Goal: Information Seeking & Learning: Learn about a topic

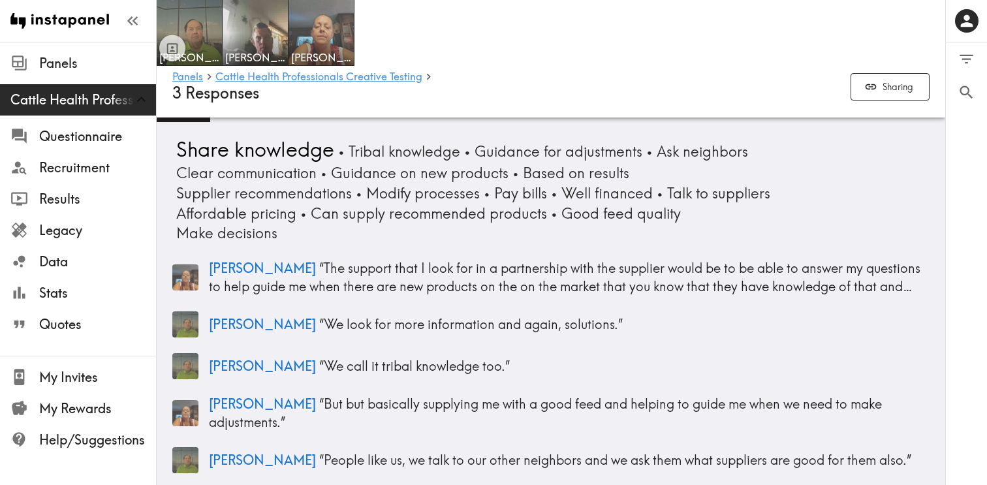
scroll to position [3943, 0]
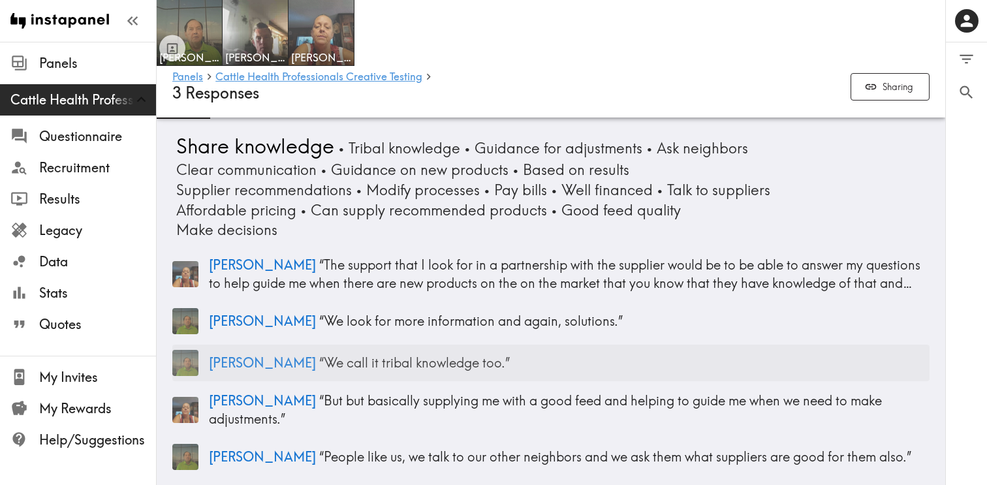
click at [401, 356] on p "[PERSON_NAME] “ We call it tribal knowledge too. ”" at bounding box center [569, 363] width 721 height 18
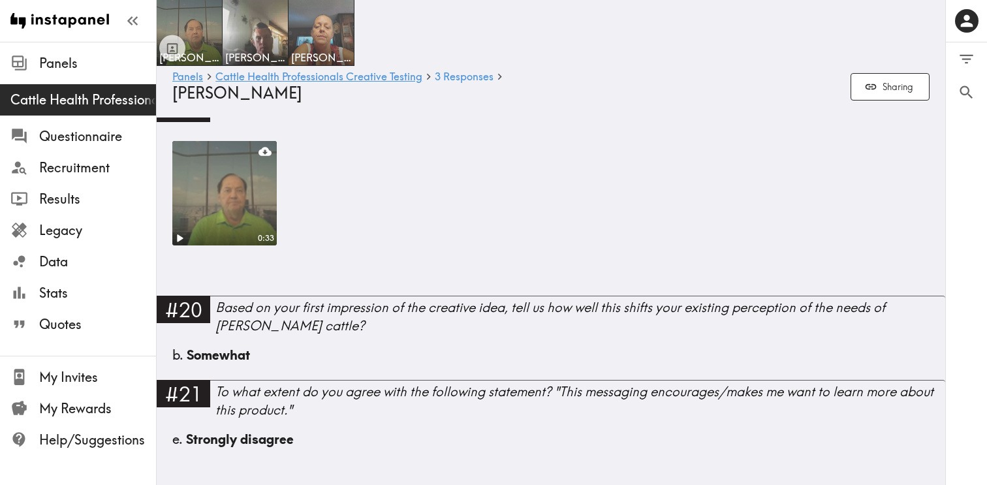
scroll to position [2085, 0]
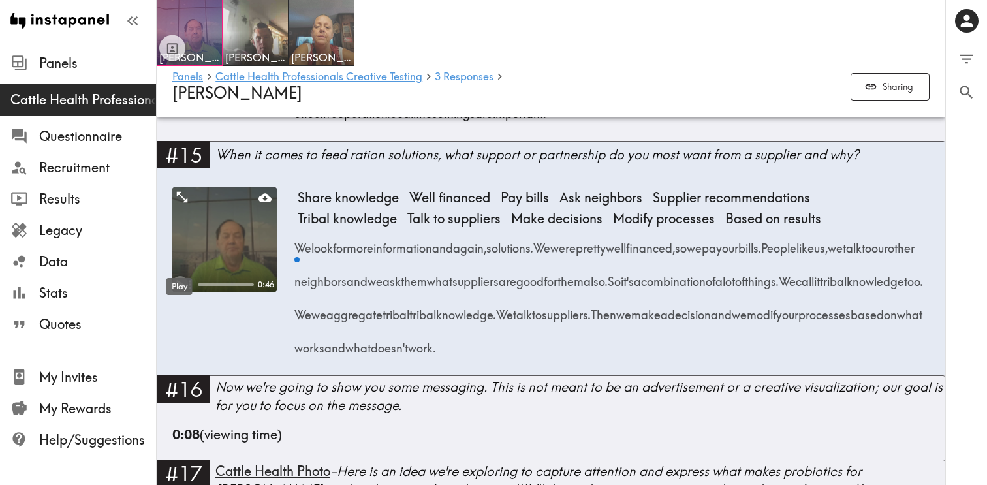
click at [180, 281] on icon "Play" at bounding box center [180, 285] width 7 height 9
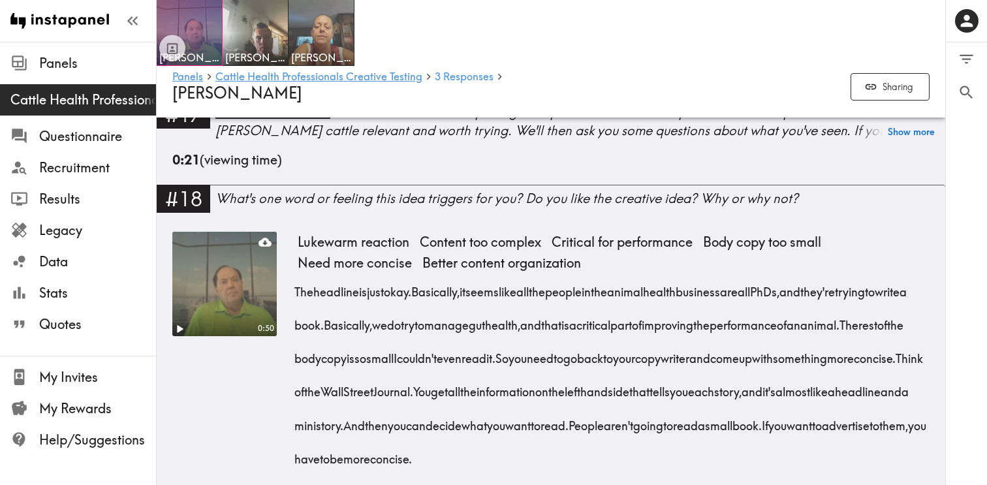
scroll to position [2470, 0]
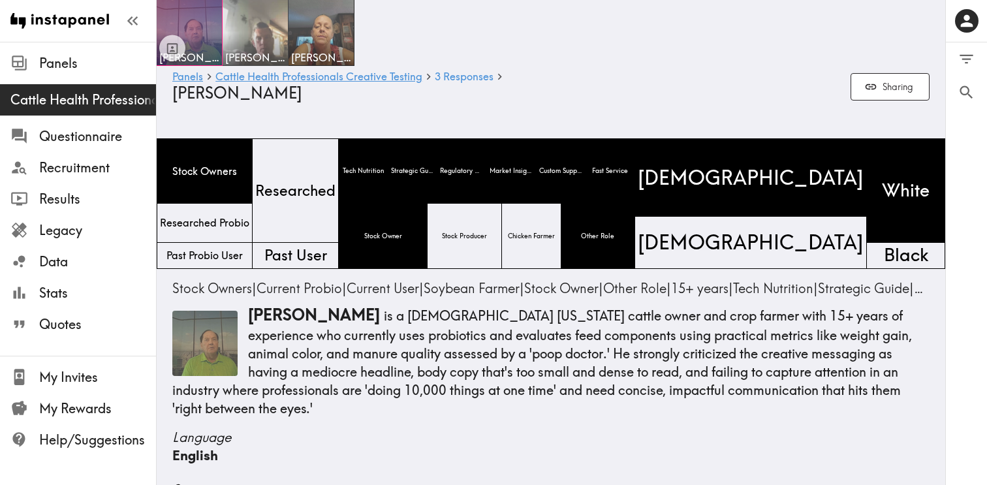
click at [258, 41] on img at bounding box center [255, 33] width 69 height 69
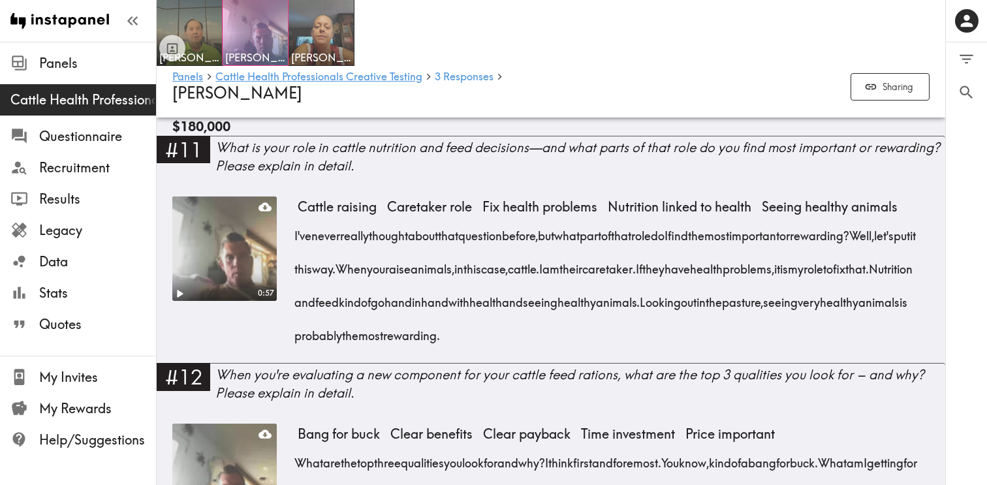
scroll to position [1319, 0]
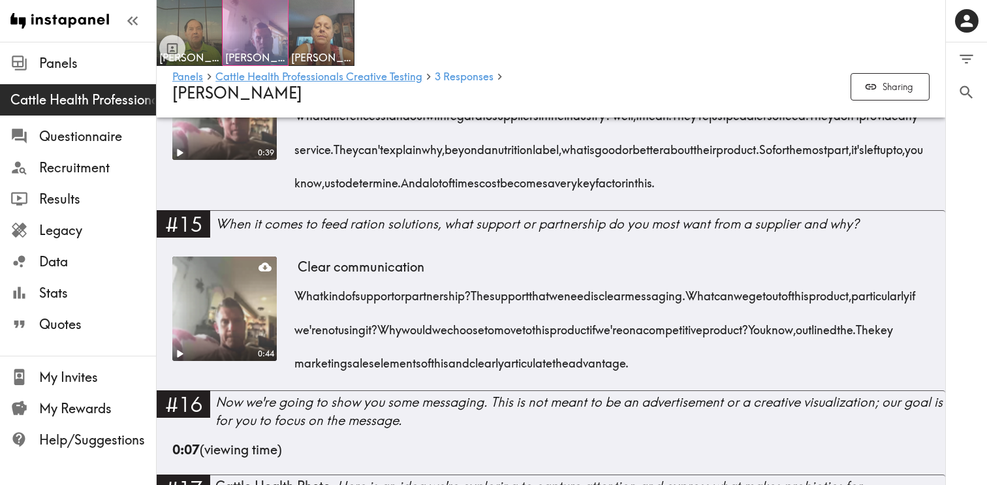
scroll to position [2041, 0]
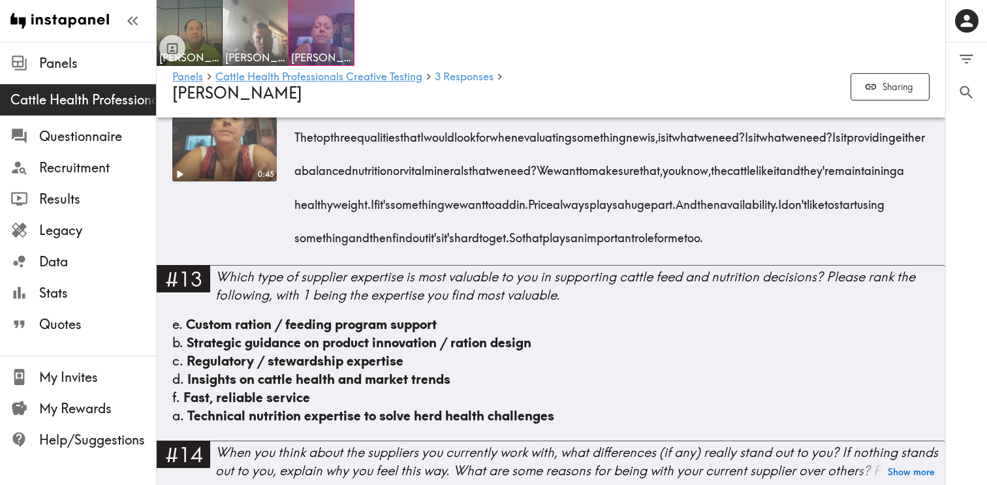
scroll to position [1712, 0]
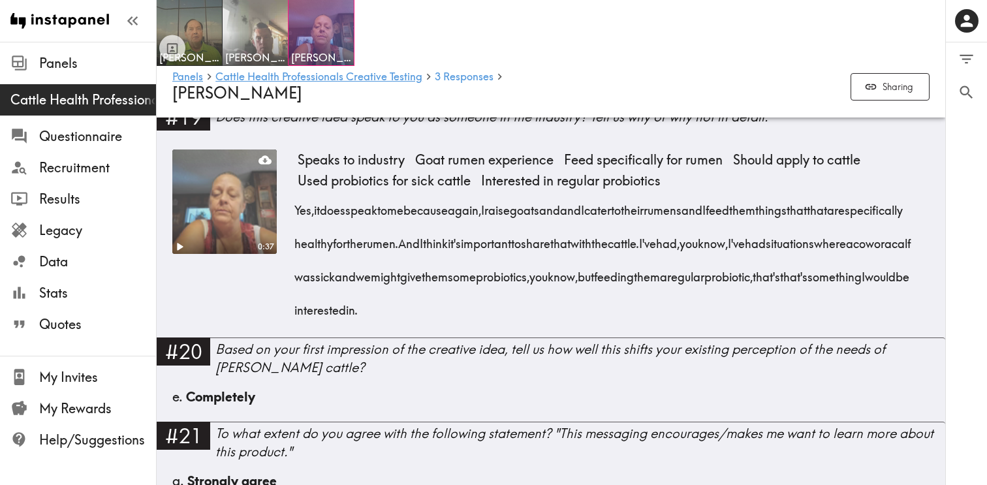
scroll to position [2960, 0]
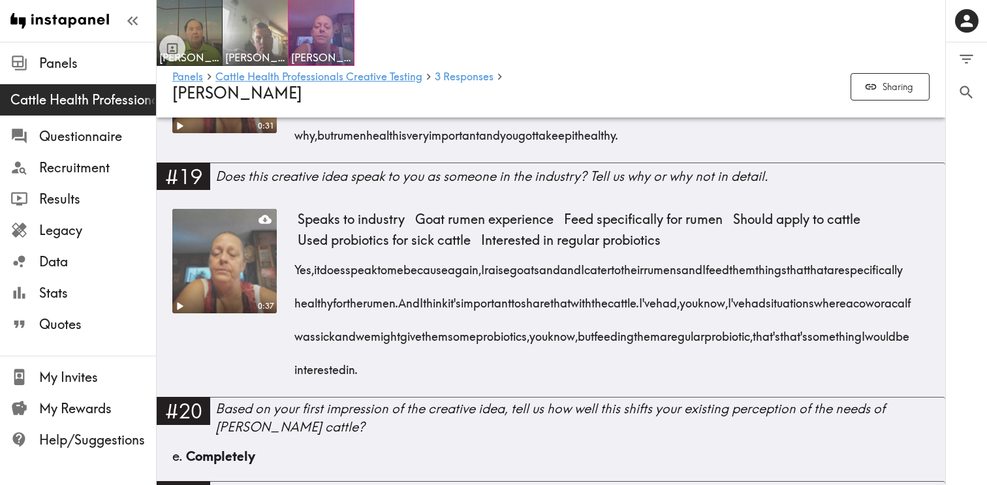
scroll to position [2877, 0]
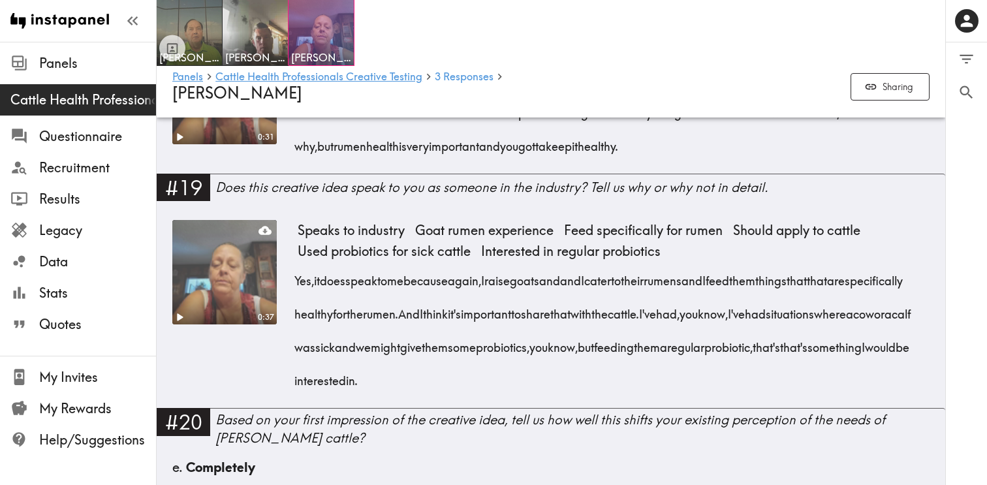
drag, startPoint x: 759, startPoint y: 240, endPoint x: 858, endPoint y: 273, distance: 104.5
click at [858, 154] on span "I never really thought about it too much with the cattle, and I'm not sure why,…" at bounding box center [607, 129] width 619 height 50
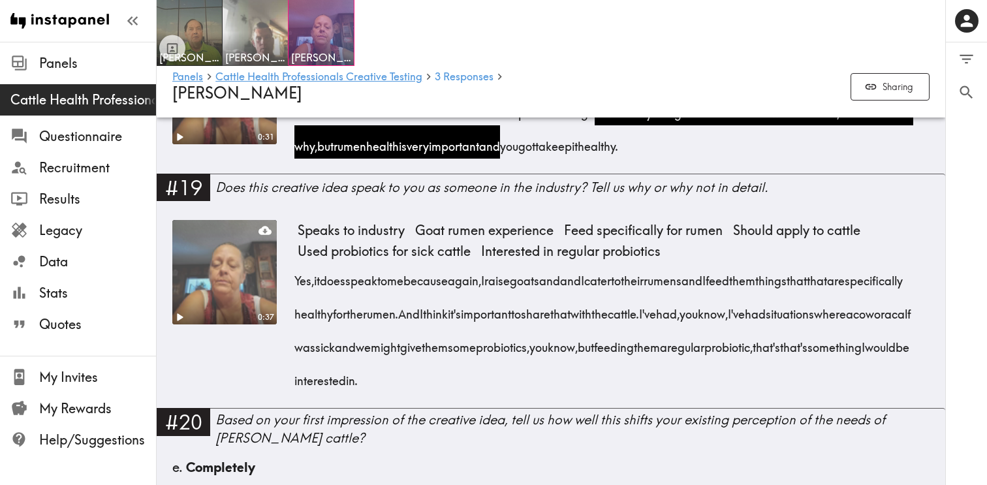
click at [264, 57] on span "[PERSON_NAME]" at bounding box center [255, 57] width 60 height 14
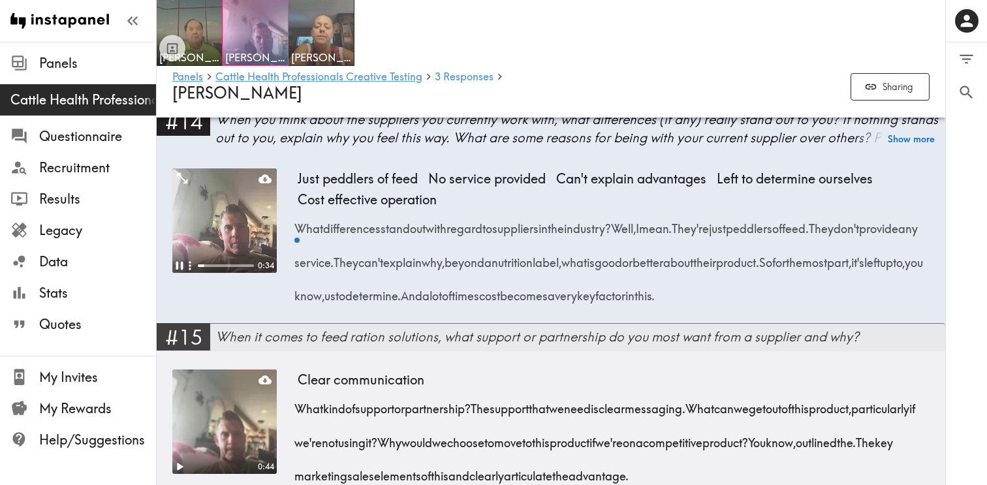
scroll to position [1942, 0]
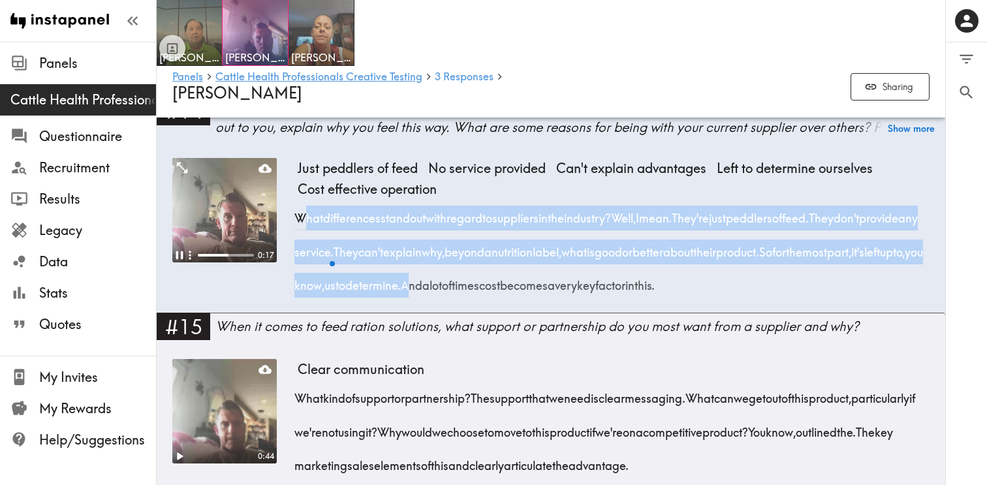
drag, startPoint x: 303, startPoint y: 233, endPoint x: 578, endPoint y: 305, distance: 284.7
click at [578, 298] on div "What differences stand out with regard to suppliers in the industry? Well, I me…" at bounding box center [614, 247] width 632 height 101
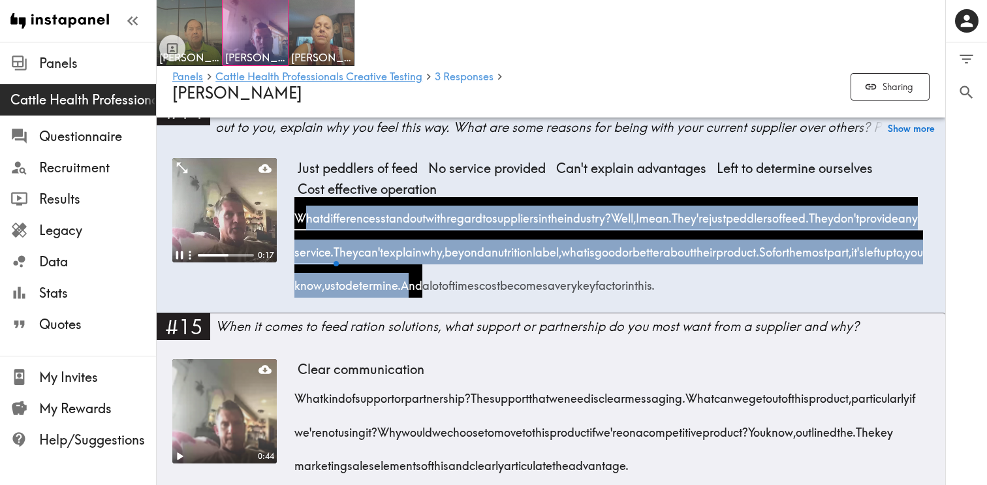
copy div "What differences stand out with regard to suppliers in the industry? Well, I me…"
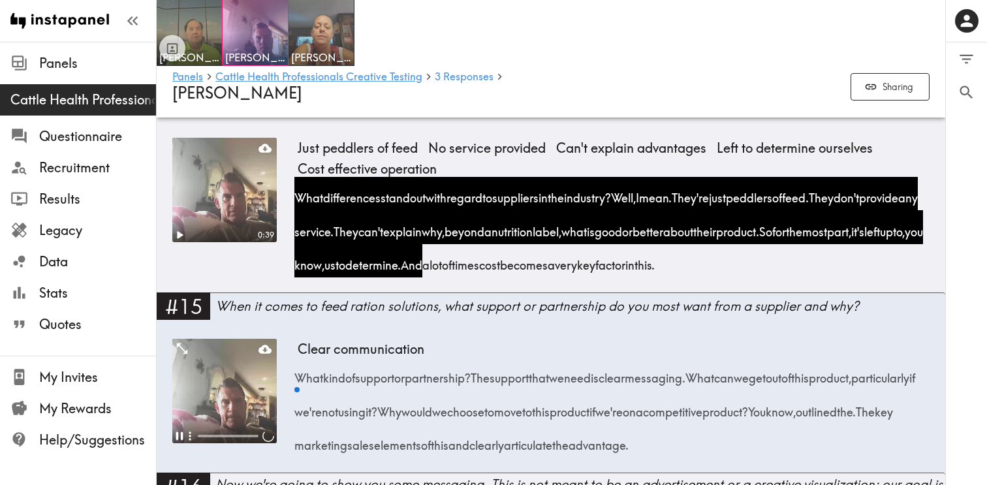
scroll to position [1963, 0]
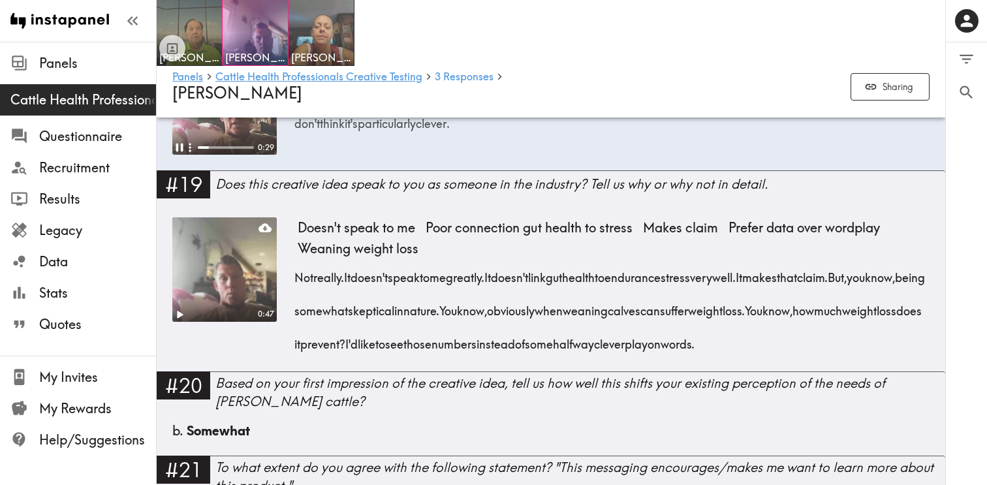
scroll to position [2601, 0]
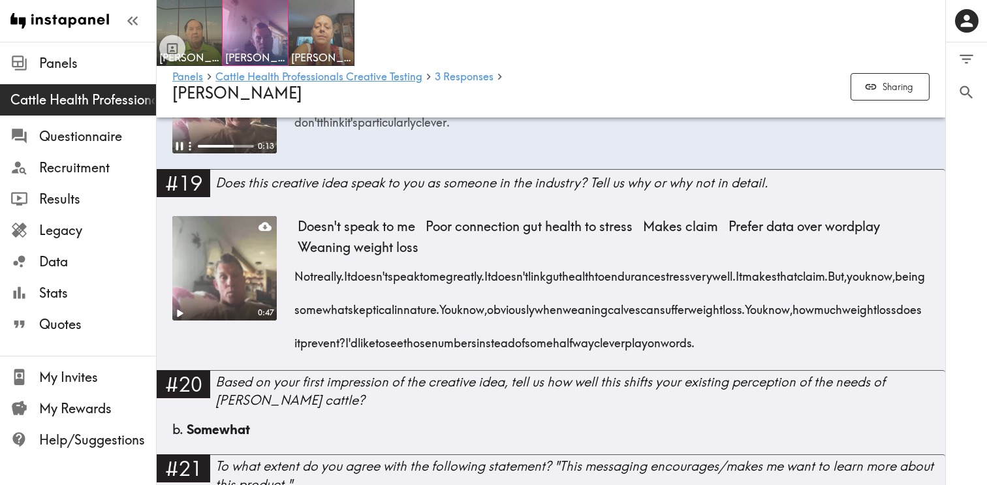
click at [348, 318] on span "somewhat" at bounding box center [321, 305] width 54 height 33
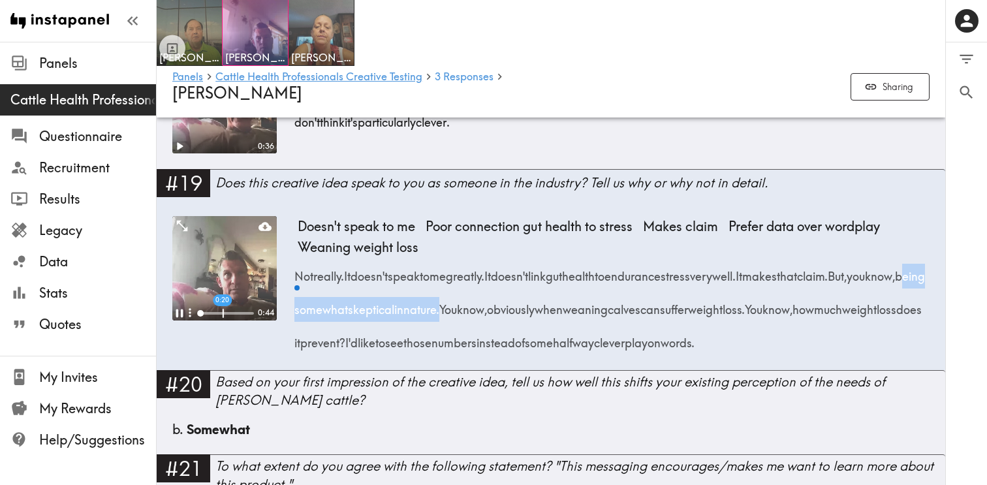
drag, startPoint x: 352, startPoint y: 321, endPoint x: 535, endPoint y: 320, distance: 182.8
click at [535, 317] on span "But, you know, being somewhat skeptical in nature." at bounding box center [613, 293] width 631 height 50
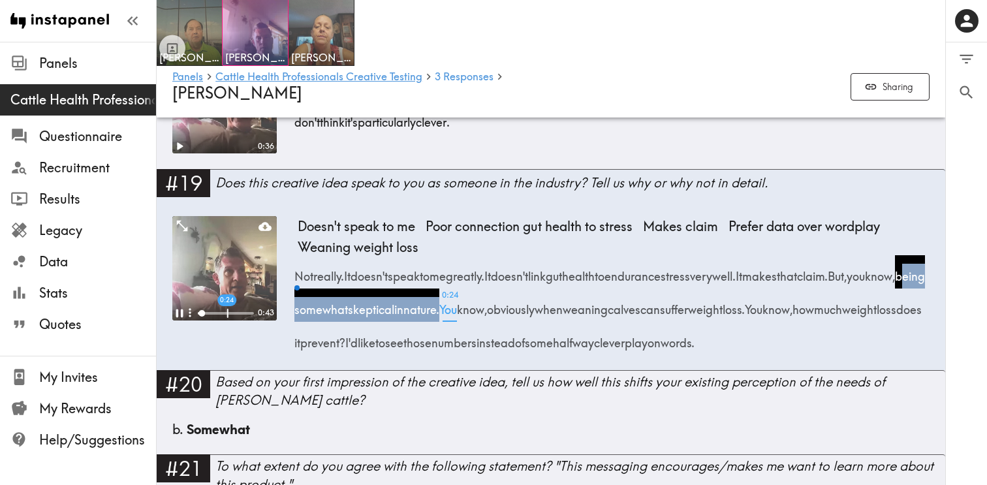
copy span "being somewhat skeptical in nature"
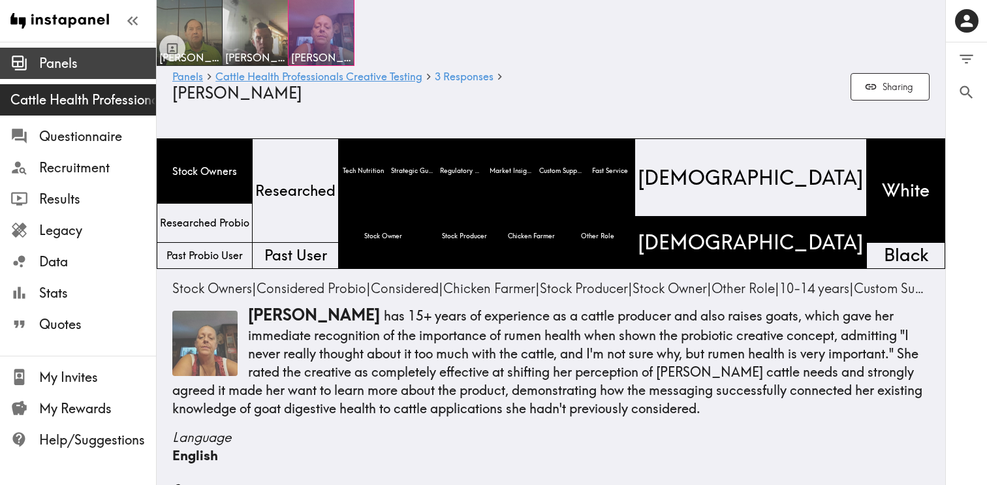
click at [72, 65] on span "Panels" at bounding box center [97, 63] width 117 height 18
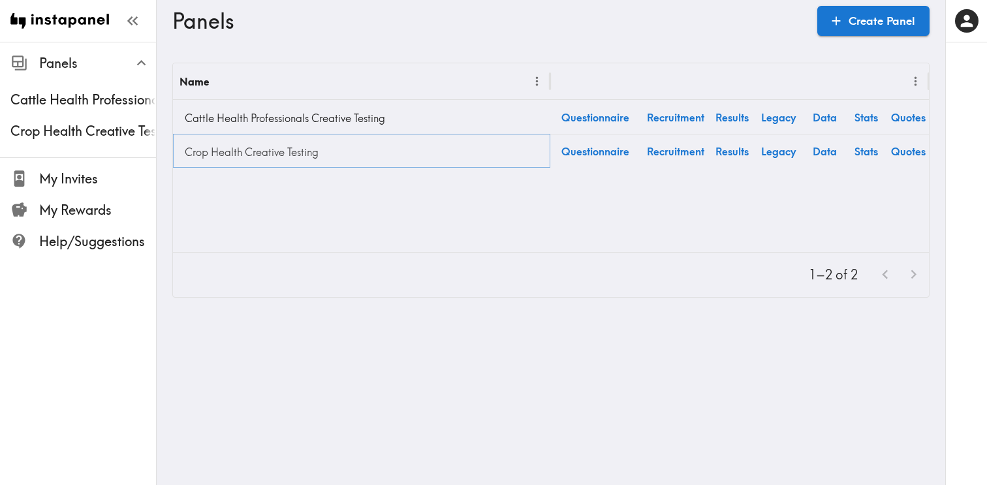
click at [249, 153] on link "Crop Health Creative Testing" at bounding box center [362, 152] width 364 height 26
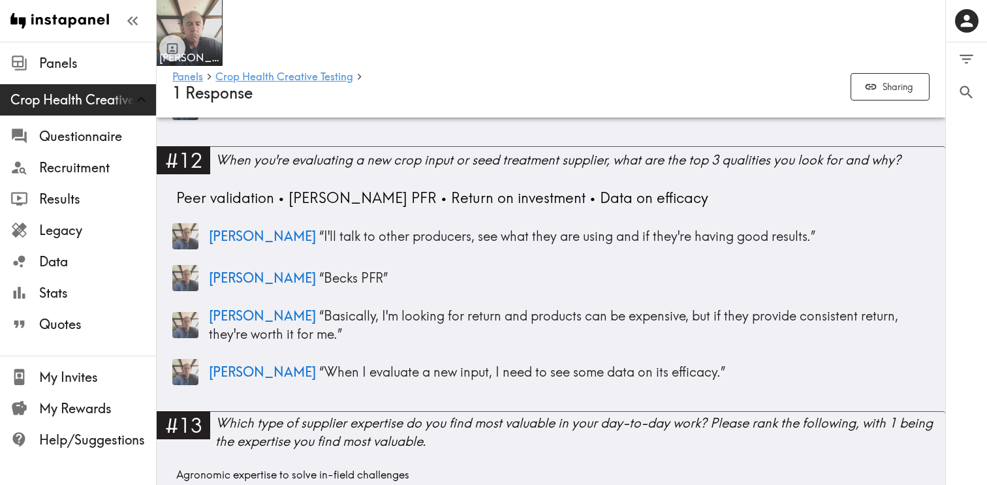
scroll to position [2337, 0]
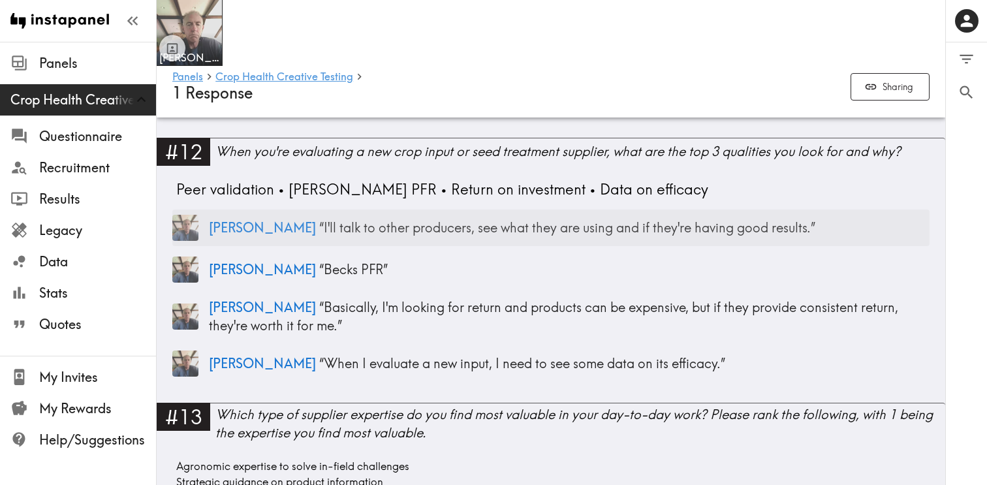
click at [433, 219] on p "[PERSON_NAME] “ I'll talk to other producers, see what they are using and if th…" at bounding box center [569, 228] width 721 height 18
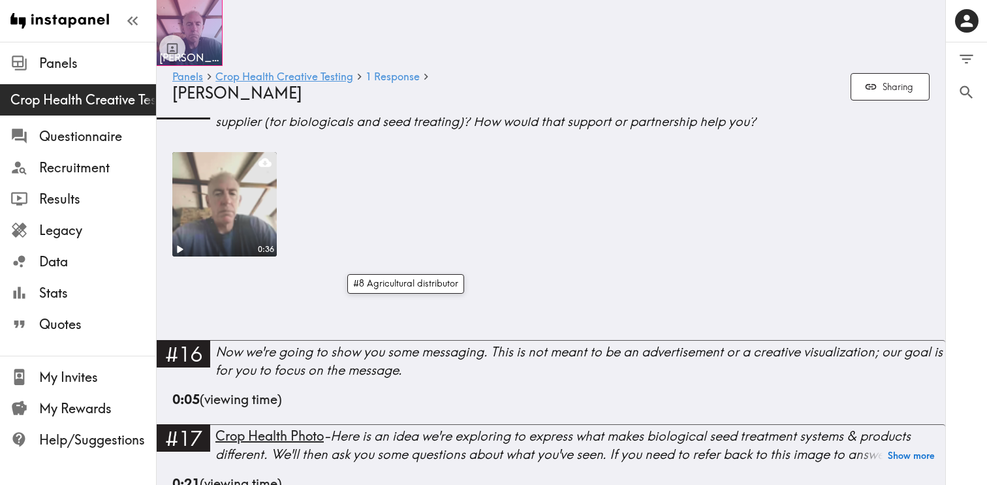
scroll to position [1513, 0]
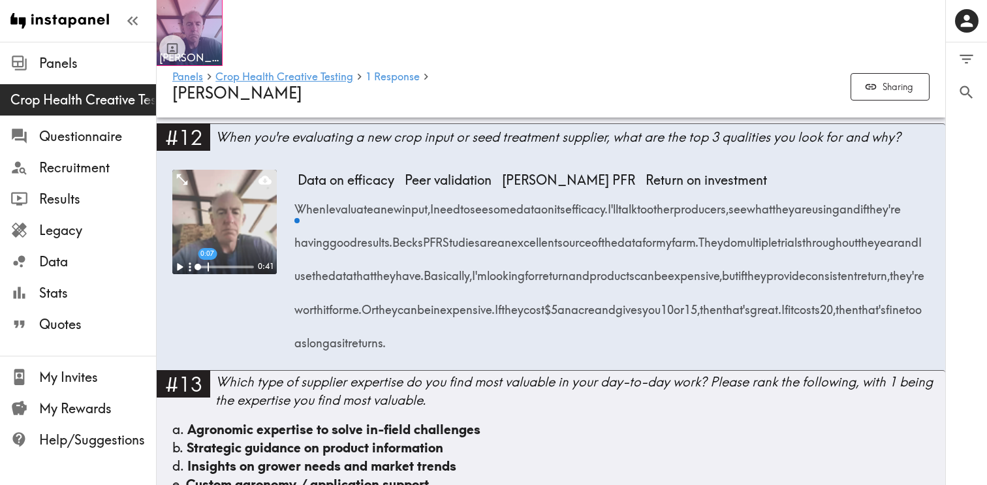
drag, startPoint x: 299, startPoint y: 202, endPoint x: 471, endPoint y: 231, distance: 174.7
click at [471, 231] on div "When I evaluate a new input, I need to see some data on its efficacy. I'll talk…" at bounding box center [614, 271] width 632 height 167
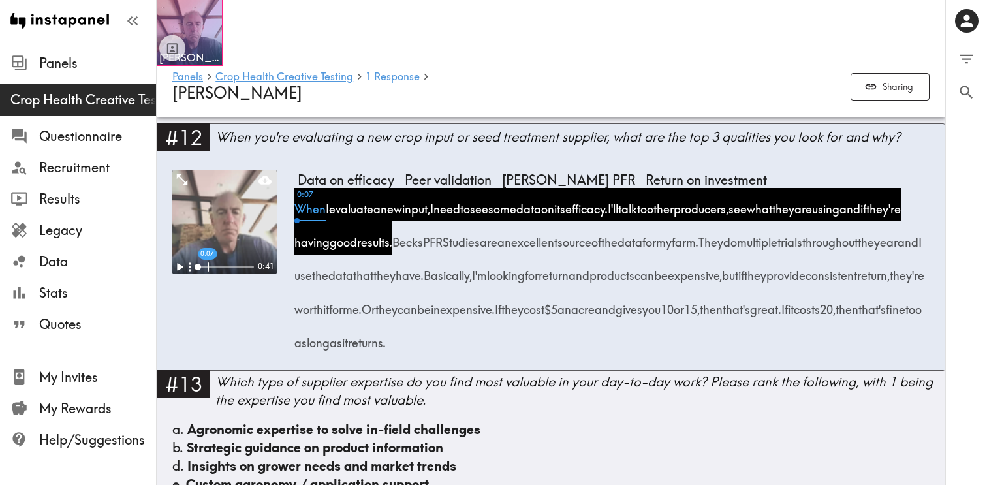
copy div "When I evaluate a new input, I need to see some data on its efficacy. I'll talk…"
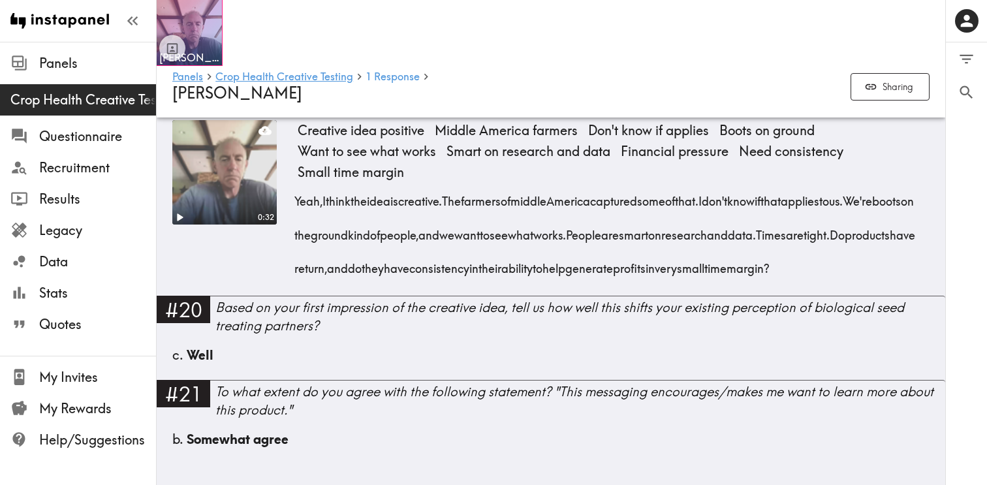
scroll to position [2976, 0]
drag, startPoint x: 299, startPoint y: 294, endPoint x: 401, endPoint y: 354, distance: 118.6
click at [401, 281] on div "Yeah, I think the idea is creative. The farmers of [GEOGRAPHIC_DATA] captured s…" at bounding box center [614, 230] width 632 height 101
copy div "We're boots on the ground kind of people, and we want to see what works. People…"
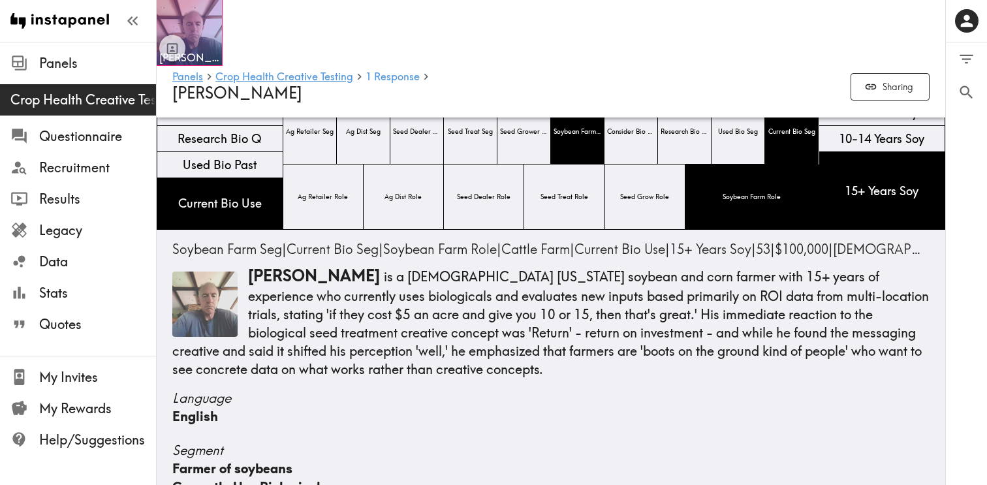
scroll to position [74, 0]
